Goal: Check status: Check status

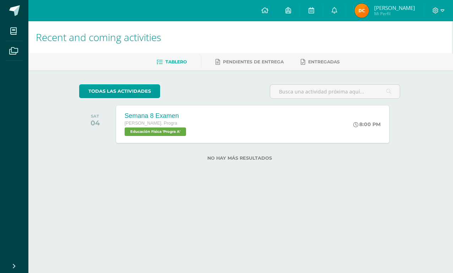
scroll to position [0, 1]
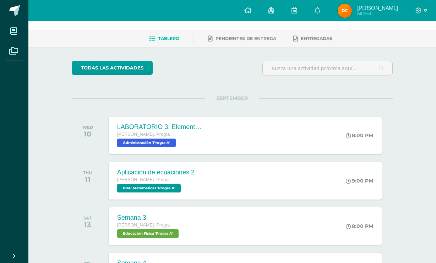
scroll to position [24, 0]
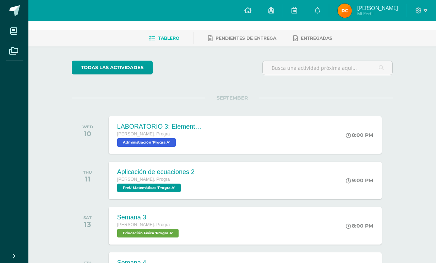
click at [370, 11] on span "Mi Perfil" at bounding box center [377, 14] width 41 height 6
click at [375, 13] on span "Mi Perfil" at bounding box center [377, 14] width 41 height 6
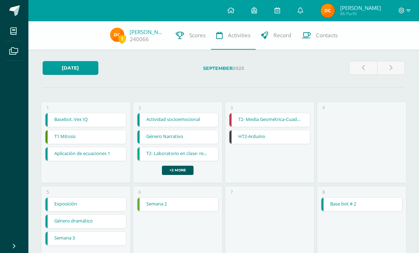
click at [197, 38] on span "Scores" at bounding box center [197, 35] width 16 height 7
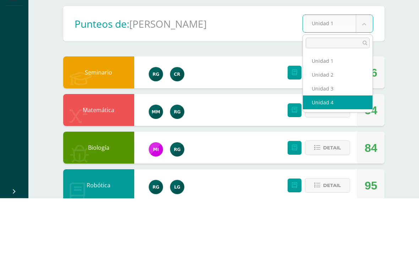
select select "Unidad 4"
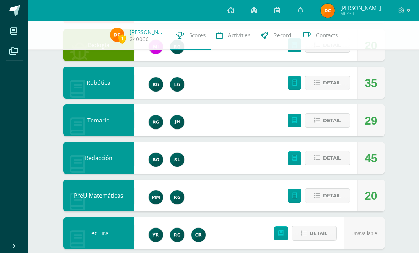
scroll to position [167, 0]
